Goal: Register for event/course

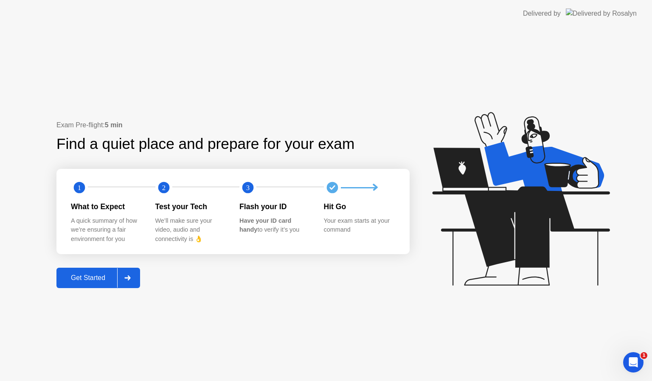
click at [94, 279] on div "Get Started" at bounding box center [88, 278] width 58 height 8
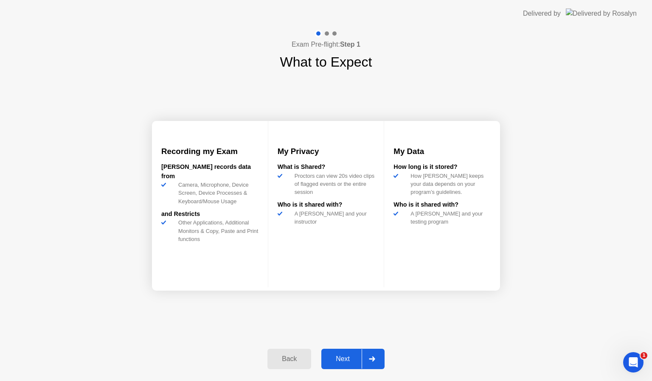
click at [347, 361] on div "Next" at bounding box center [343, 359] width 38 height 8
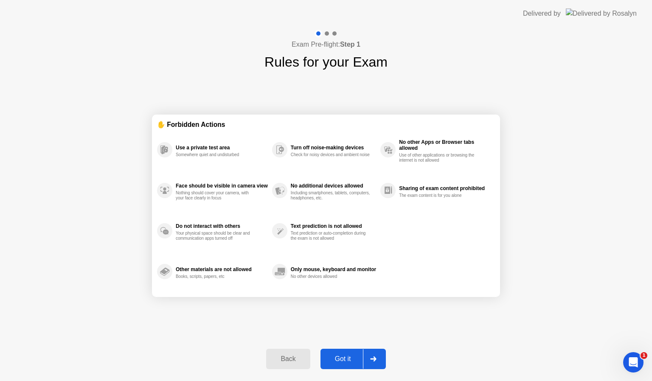
drag, startPoint x: 349, startPoint y: 371, endPoint x: 347, endPoint y: 361, distance: 9.7
click at [347, 361] on div "Got it" at bounding box center [343, 359] width 40 height 8
select select "**********"
select select "*******"
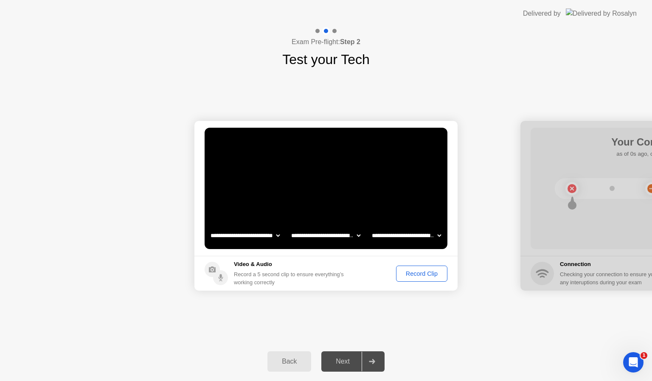
click at [413, 273] on div "Record Clip" at bounding box center [421, 273] width 45 height 7
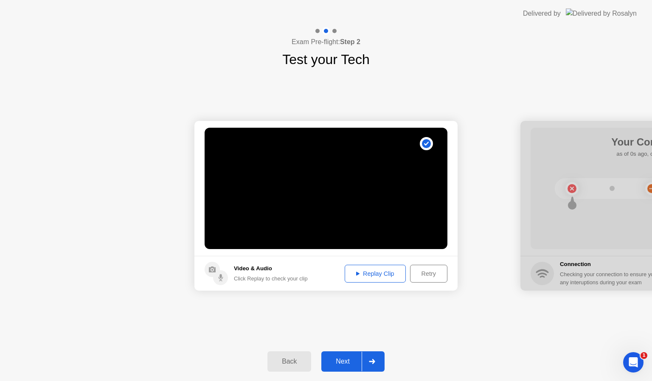
click at [340, 366] on div "Next" at bounding box center [343, 362] width 38 height 8
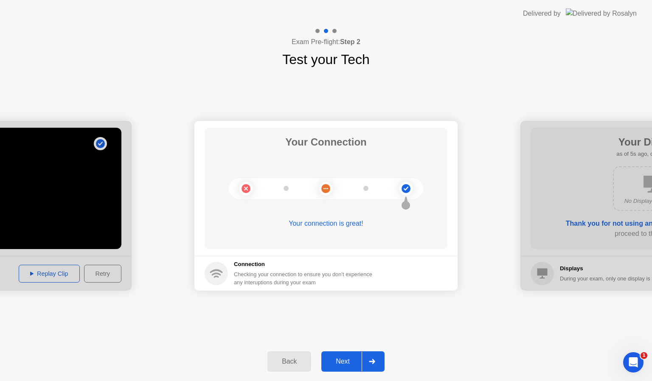
click at [345, 363] on div "Next" at bounding box center [343, 362] width 38 height 8
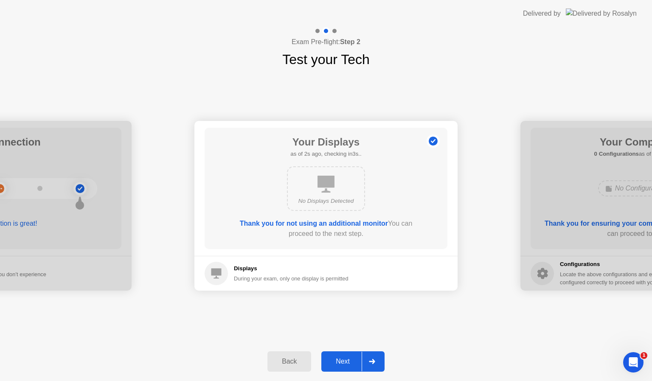
click at [345, 363] on div "Next" at bounding box center [343, 362] width 38 height 8
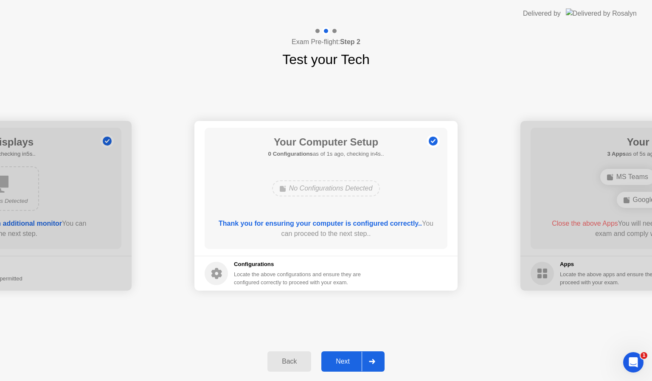
click at [345, 363] on div "Next" at bounding box center [343, 362] width 38 height 8
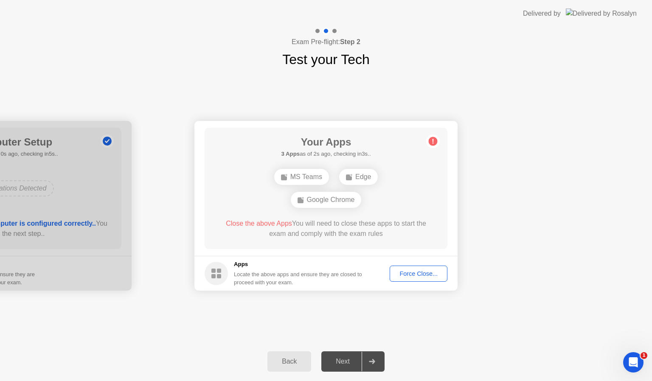
click at [411, 273] on div "Force Close..." at bounding box center [419, 273] width 52 height 7
click at [409, 276] on div "Force Close..." at bounding box center [419, 273] width 52 height 7
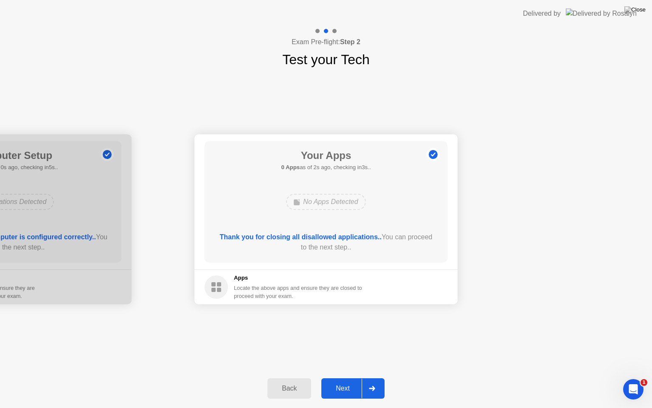
click at [341, 381] on div "Next" at bounding box center [343, 388] width 38 height 8
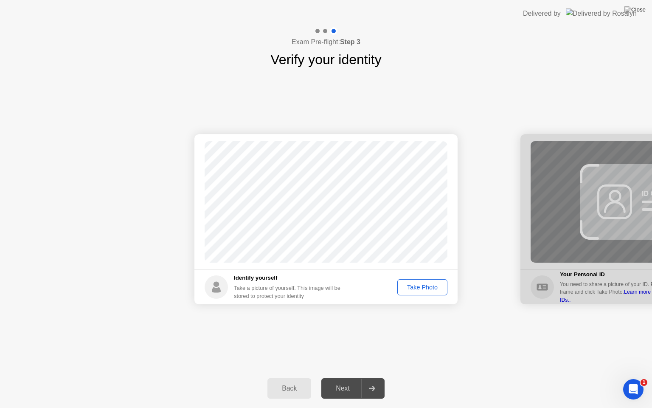
click at [416, 284] on div "Take Photo" at bounding box center [422, 287] width 44 height 7
click at [340, 381] on div "Next" at bounding box center [343, 388] width 38 height 8
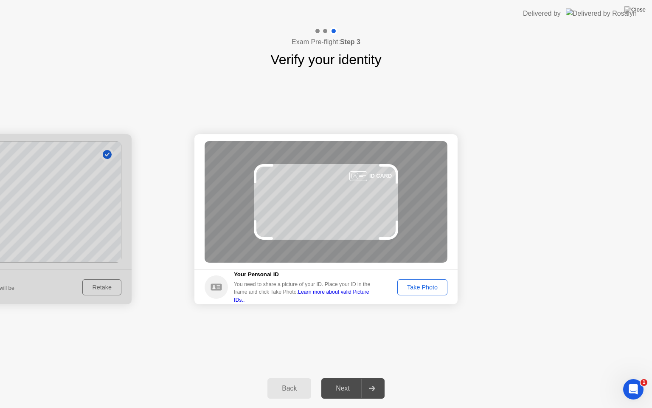
click at [417, 287] on div "Take Photo" at bounding box center [422, 287] width 44 height 7
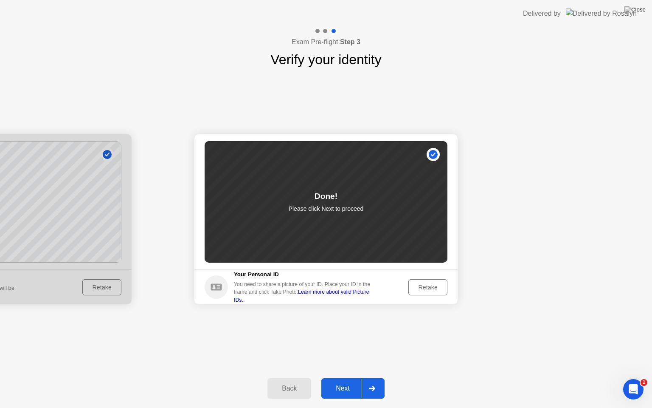
click at [345, 381] on div "Next" at bounding box center [343, 388] width 38 height 8
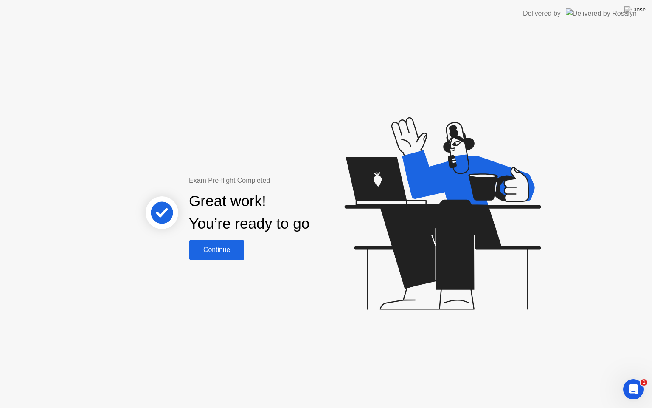
click at [215, 250] on div "Continue" at bounding box center [216, 250] width 51 height 8
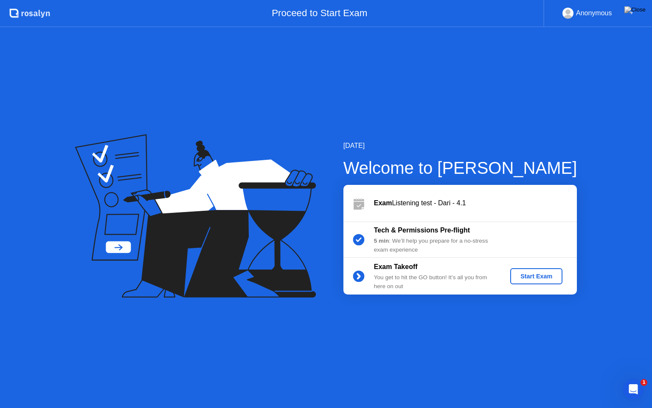
click at [527, 277] on div "Start Exam" at bounding box center [536, 276] width 45 height 7
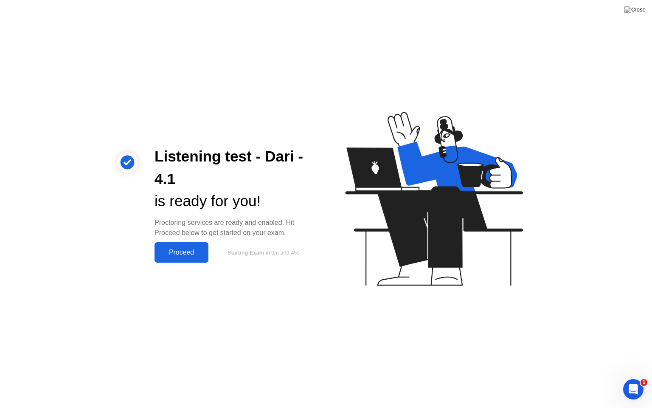
click at [189, 256] on div "Proceed" at bounding box center [181, 252] width 49 height 8
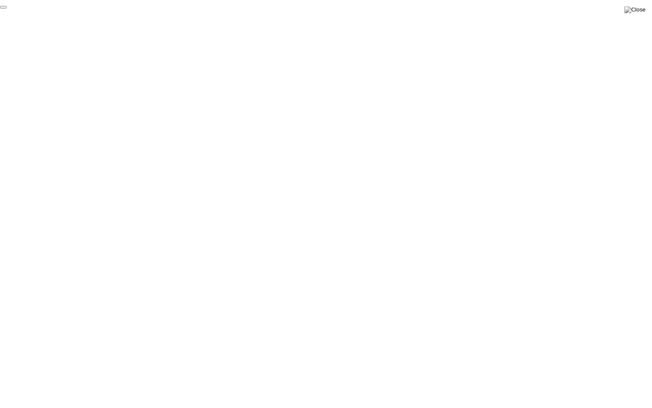
click div "End Proctoring Session"
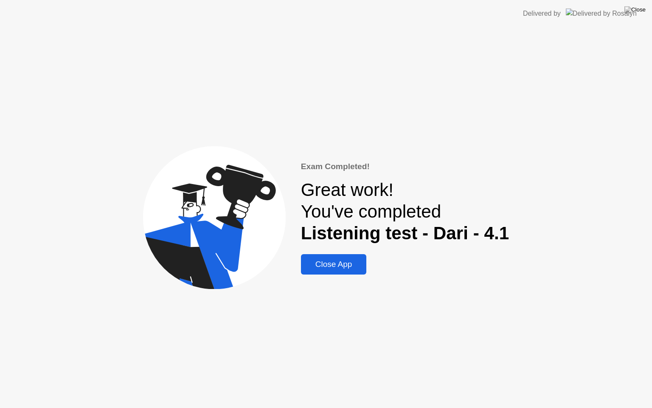
click at [335, 265] on div "Close App" at bounding box center [334, 263] width 61 height 9
